Goal: Information Seeking & Learning: Find specific fact

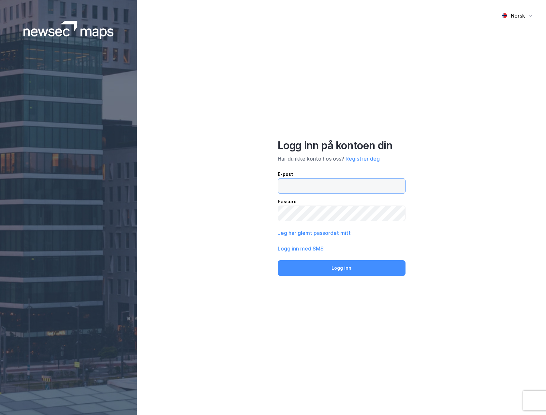
type input "[EMAIL_ADDRESS][DOMAIN_NAME]"
click at [475, 204] on div "Norsk Logg inn på kontoen din Har du ikke konto hos oss? Registrer deg E-post […" at bounding box center [341, 207] width 409 height 415
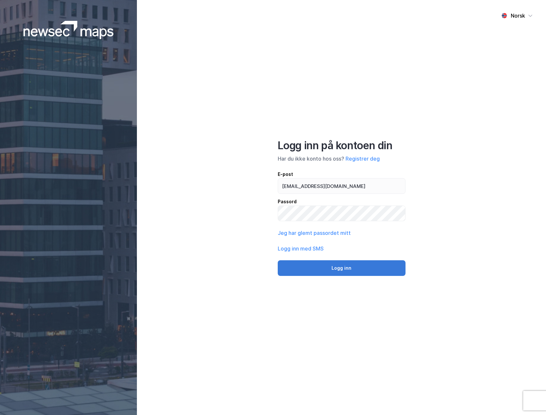
click at [377, 265] on button "Logg inn" at bounding box center [342, 269] width 128 height 16
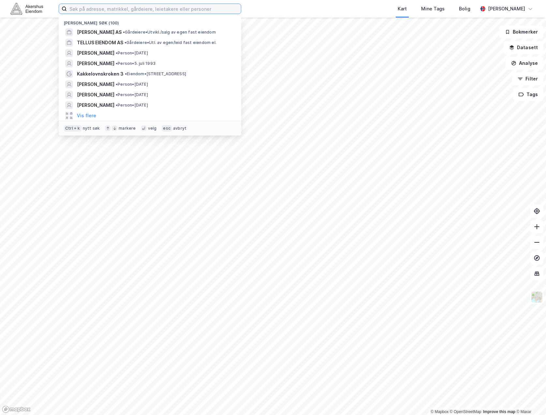
click at [79, 8] on input at bounding box center [154, 9] width 174 height 10
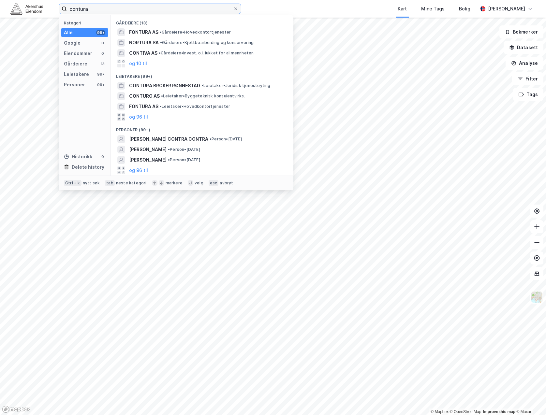
click at [97, 9] on input "contura" at bounding box center [150, 9] width 166 height 10
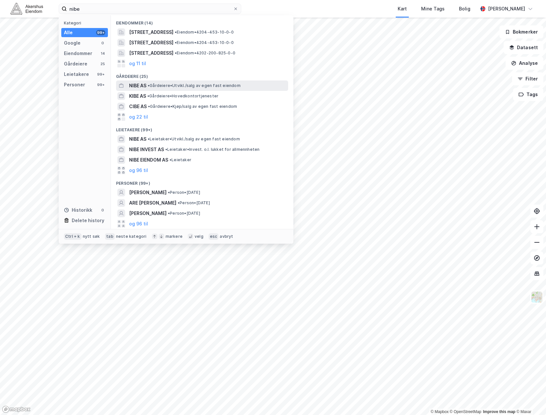
click at [215, 86] on span "• Gårdeiere • [GEOGRAPHIC_DATA]/salg av egen fast eiendom" at bounding box center [194, 85] width 93 height 5
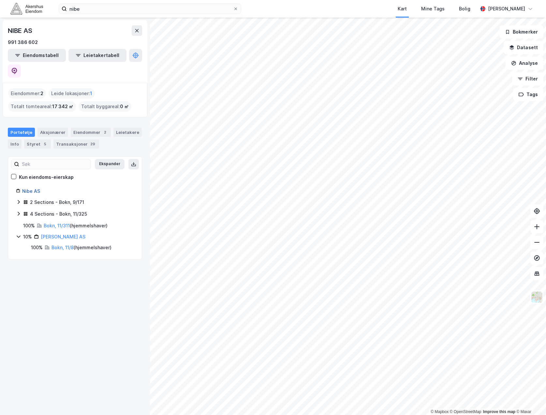
click at [35, 188] on link "Nibe AS" at bounding box center [31, 191] width 18 height 6
click at [72, 7] on input "nibe" at bounding box center [150, 9] width 166 height 10
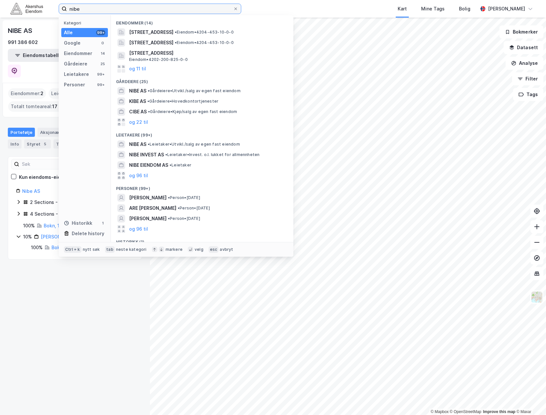
click at [72, 7] on input "nibe" at bounding box center [150, 9] width 166 height 10
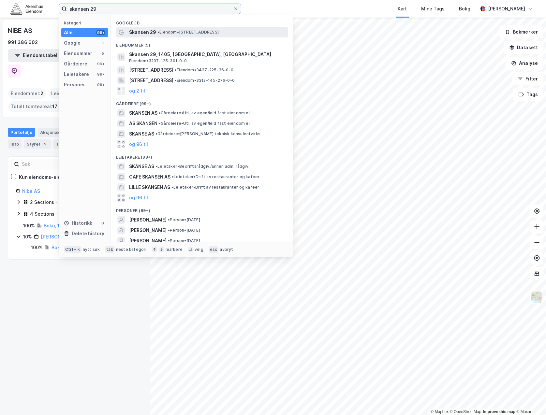
type input "skansen 29"
click at [170, 32] on span "• Eiendom • [STREET_ADDRESS]" at bounding box center [187, 32] width 61 height 5
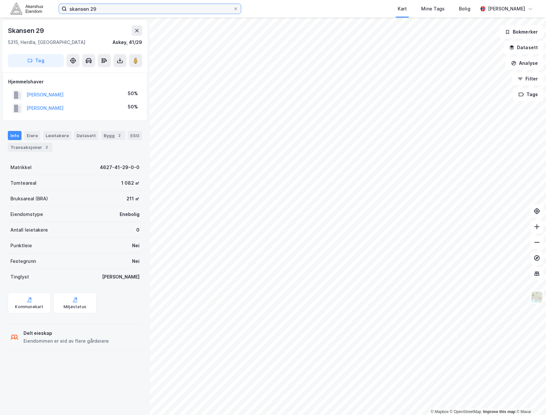
click at [102, 7] on input "skansen 29" at bounding box center [150, 9] width 166 height 10
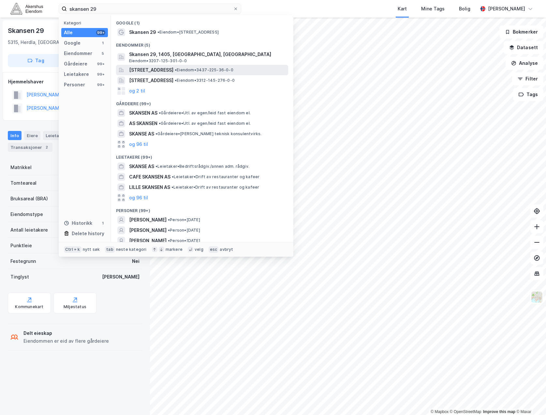
click at [177, 71] on span "•" at bounding box center [176, 69] width 2 height 5
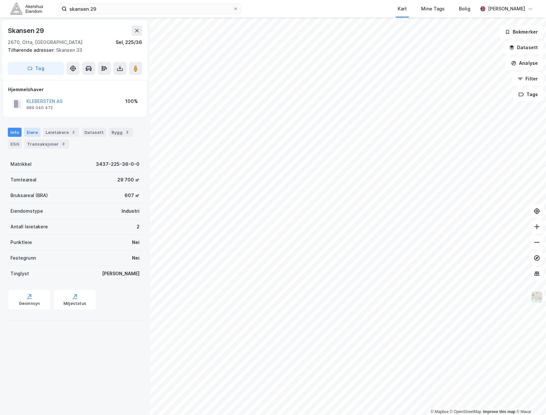
click at [32, 135] on div "Eiere" at bounding box center [32, 132] width 16 height 9
